Goal: Task Accomplishment & Management: Manage account settings

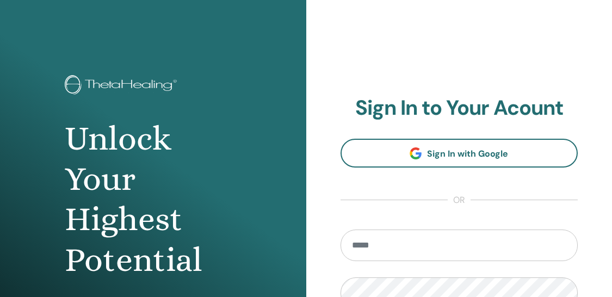
scroll to position [19, 0]
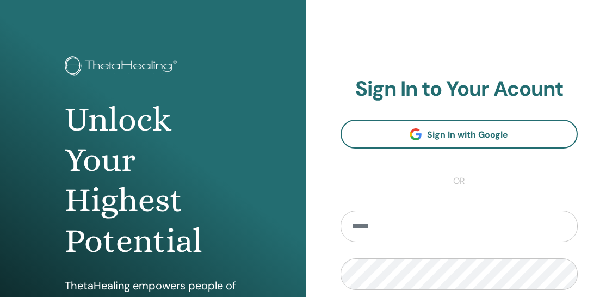
click at [421, 222] on input "email" at bounding box center [459, 226] width 238 height 32
type input "**********"
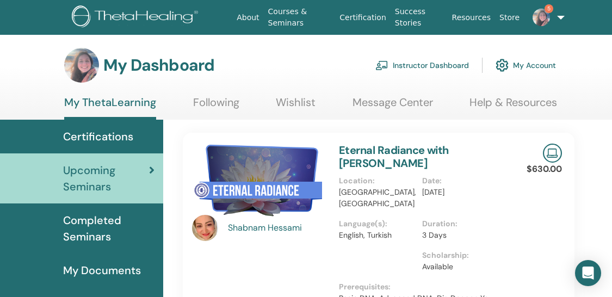
click at [445, 65] on link "Instructor Dashboard" at bounding box center [422, 65] width 94 height 24
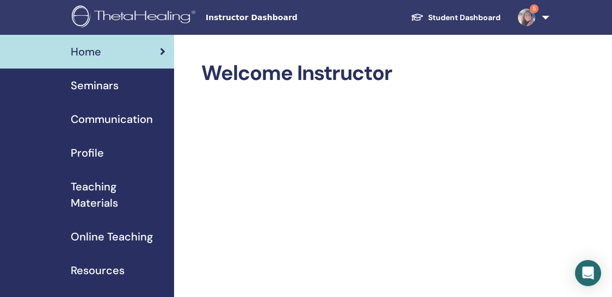
click at [99, 88] on span "Seminars" at bounding box center [95, 85] width 48 height 16
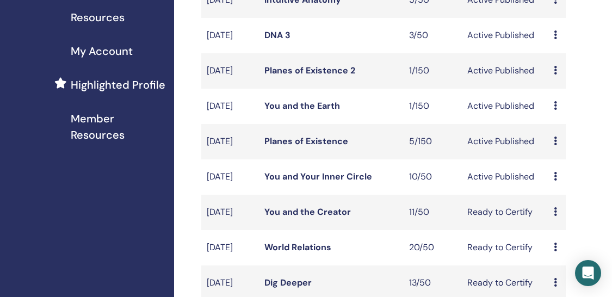
scroll to position [271, 0]
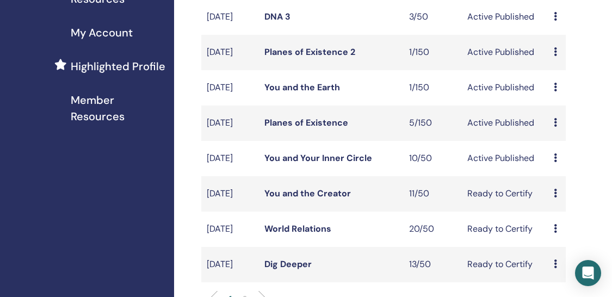
click at [332, 164] on link "You and Your Inner Circle" at bounding box center [318, 157] width 108 height 11
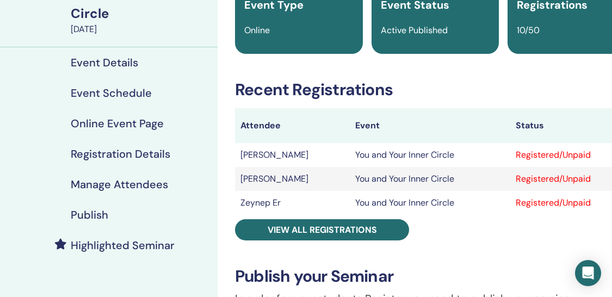
scroll to position [107, 0]
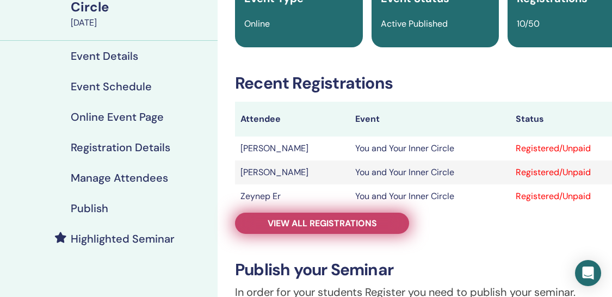
click at [312, 217] on span "View all registrations" at bounding box center [321, 222] width 109 height 11
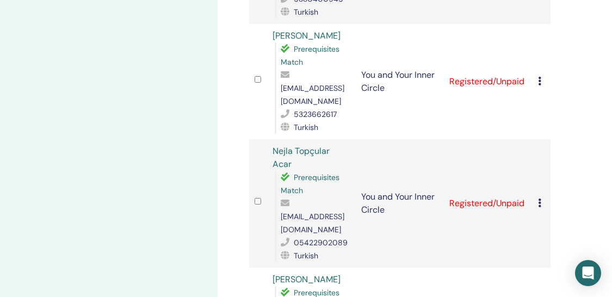
scroll to position [888, 0]
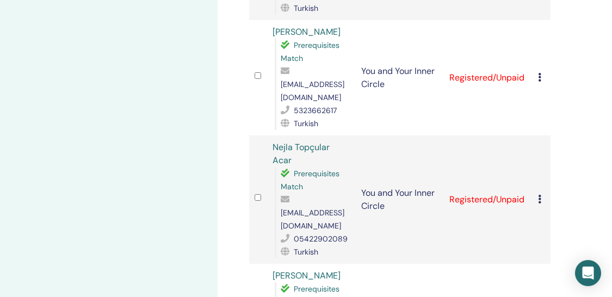
click at [538, 195] on icon at bounding box center [539, 199] width 3 height 9
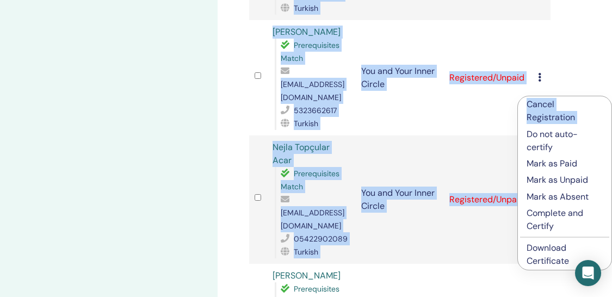
drag, startPoint x: 540, startPoint y: 106, endPoint x: 554, endPoint y: 69, distance: 39.4
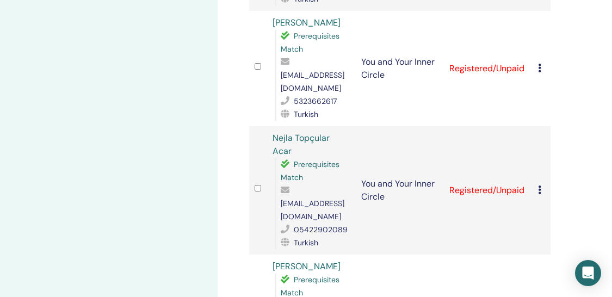
scroll to position [883, 0]
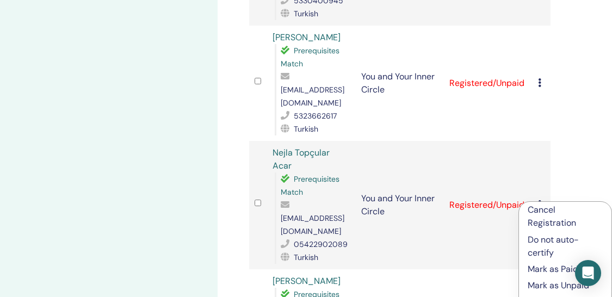
click at [541, 210] on p "Cancel Registration" at bounding box center [564, 216] width 75 height 26
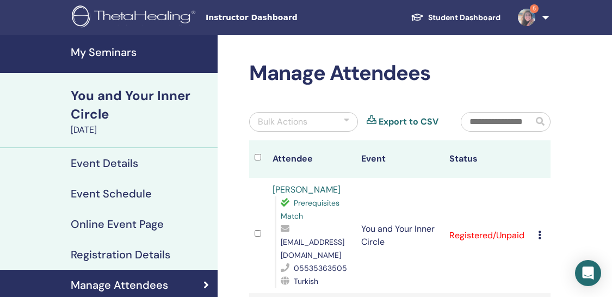
click at [523, 20] on img at bounding box center [526, 17] width 17 height 17
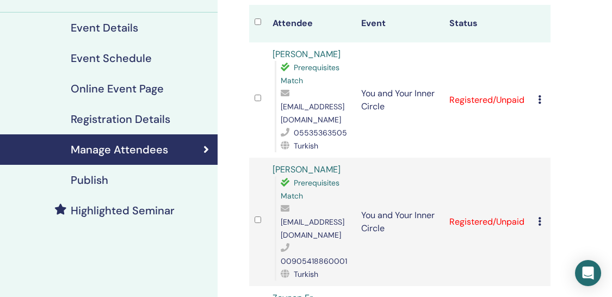
scroll to position [135, 0]
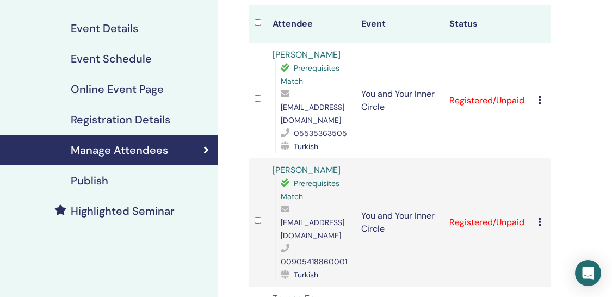
click at [418, 168] on td "You and Your Inner Circle" at bounding box center [400, 222] width 89 height 128
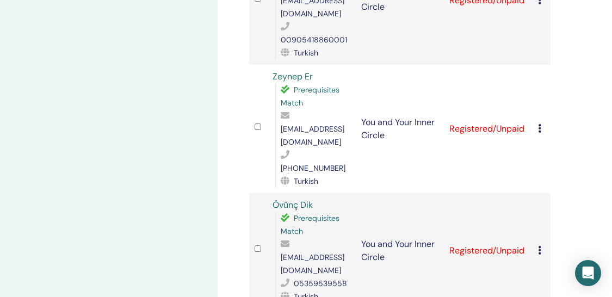
click at [353, 193] on td "Övünç Dik Prerequisites Match ovunc.dik@gmail.com 05359539558 Turkish" at bounding box center [311, 250] width 89 height 115
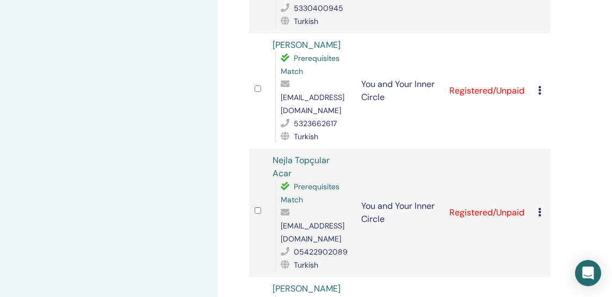
scroll to position [863, 0]
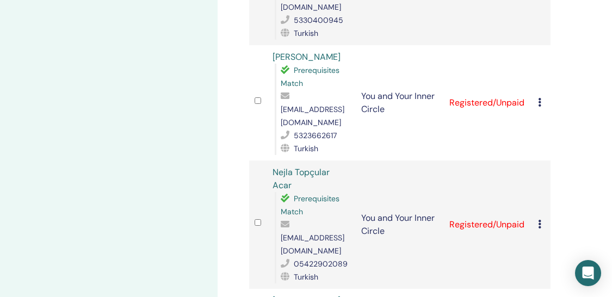
click at [539, 220] on icon at bounding box center [539, 224] width 3 height 9
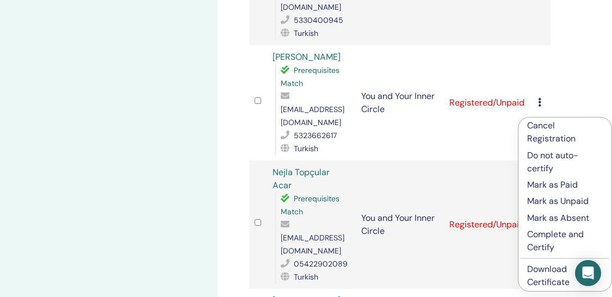
click at [544, 133] on p "Cancel Registration" at bounding box center [565, 132] width 76 height 26
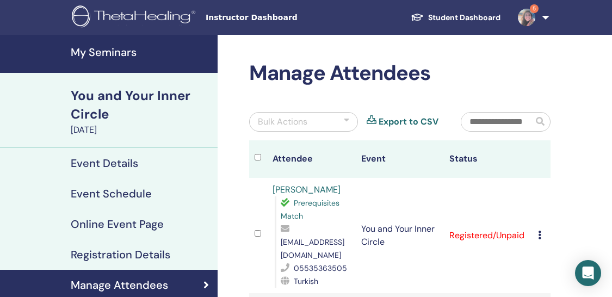
click at [525, 16] on img at bounding box center [526, 17] width 17 height 17
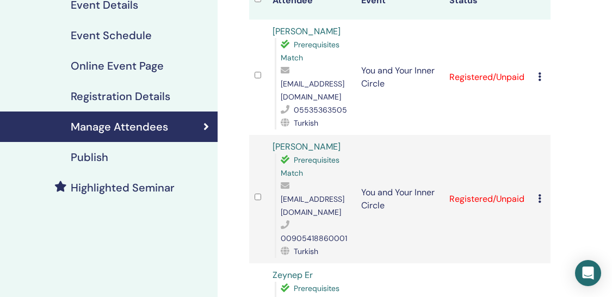
scroll to position [169, 0]
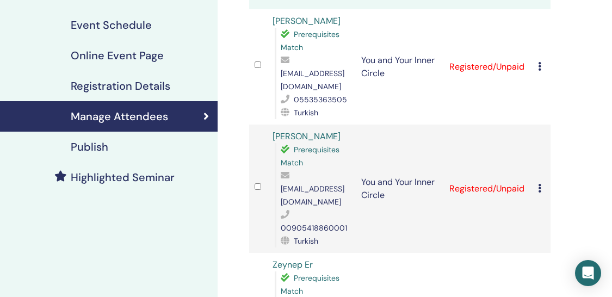
click at [397, 108] on td "You and Your Inner Circle" at bounding box center [400, 66] width 89 height 115
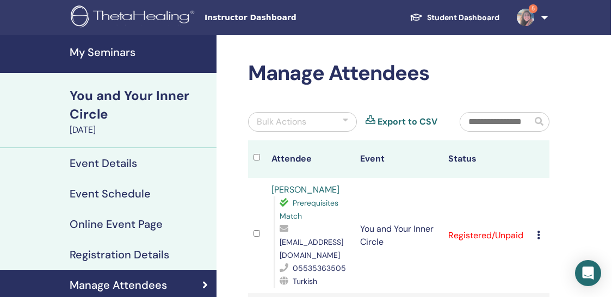
scroll to position [0, 1]
click at [95, 52] on h4 "My Seminars" at bounding box center [140, 52] width 140 height 13
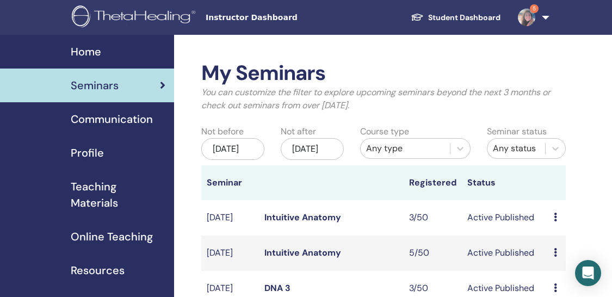
click at [530, 20] on img at bounding box center [526, 17] width 17 height 17
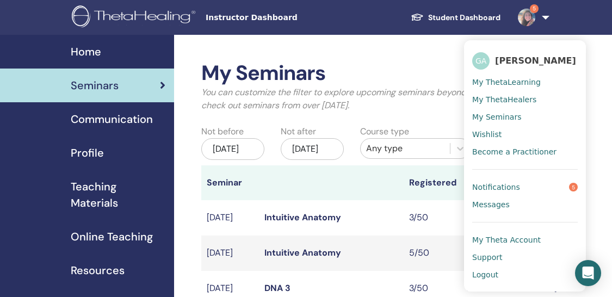
click at [528, 15] on img at bounding box center [526, 17] width 17 height 17
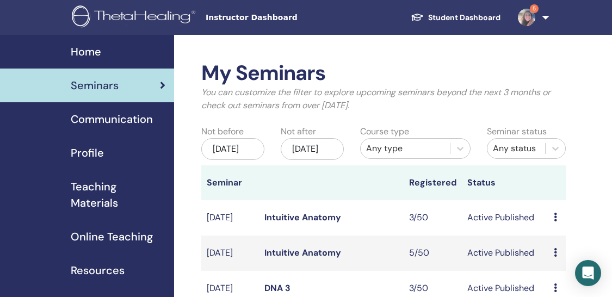
click at [528, 15] on img at bounding box center [526, 17] width 17 height 17
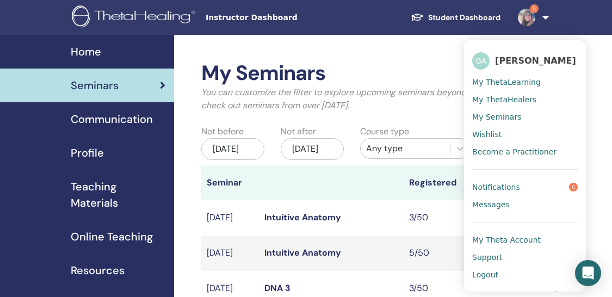
click at [528, 15] on img at bounding box center [526, 17] width 17 height 17
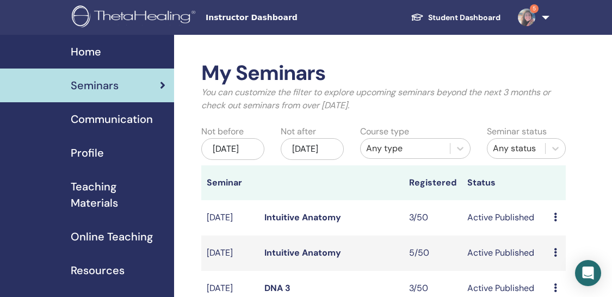
click at [87, 38] on link "Home" at bounding box center [87, 52] width 174 height 34
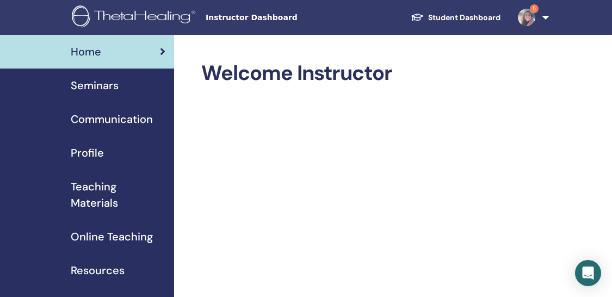
click at [160, 17] on img at bounding box center [135, 17] width 127 height 24
